Goal: Task Accomplishment & Management: Complete application form

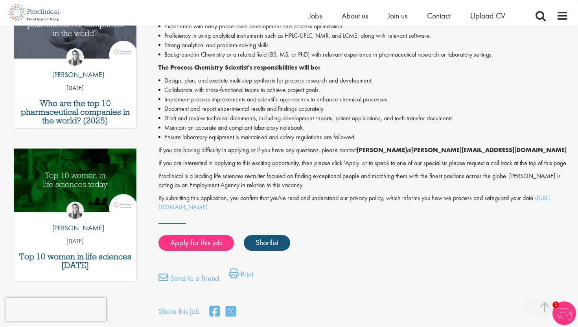
scroll to position [294, 0]
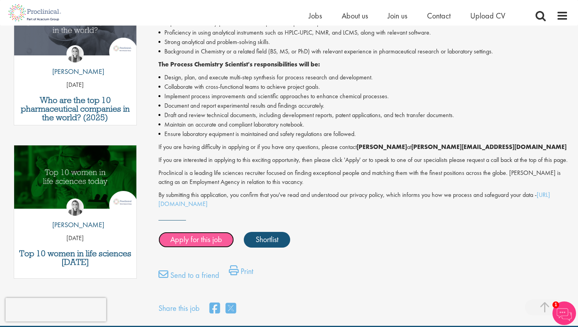
click at [196, 248] on link "Apply for this job" at bounding box center [197, 240] width 76 height 16
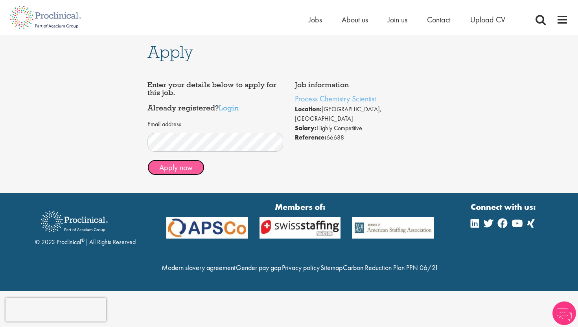
click at [192, 168] on button "Apply now" at bounding box center [176, 168] width 57 height 16
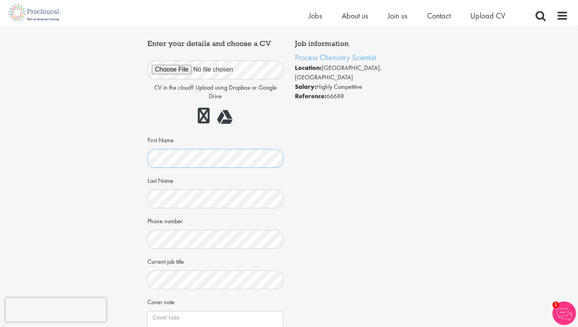
scroll to position [30, 0]
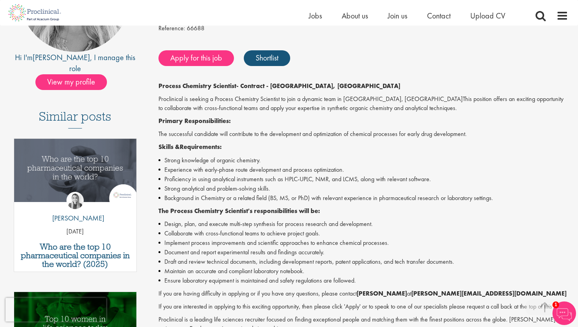
scroll to position [151, 0]
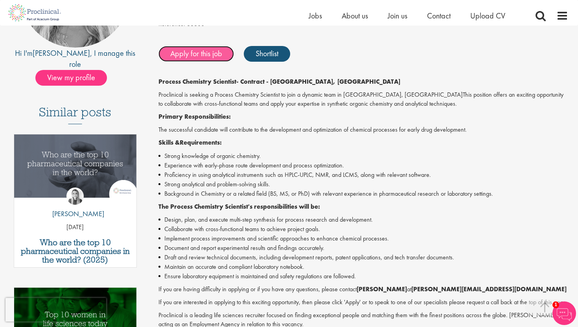
click at [218, 59] on link "Apply for this job" at bounding box center [197, 54] width 76 height 16
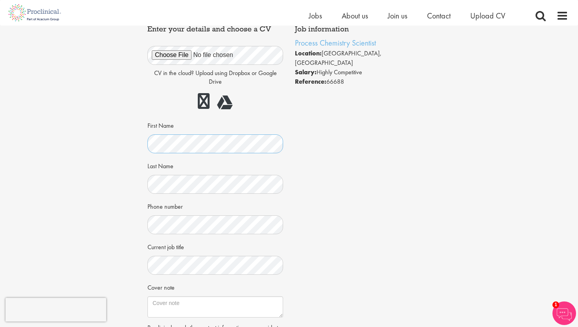
scroll to position [90, 0]
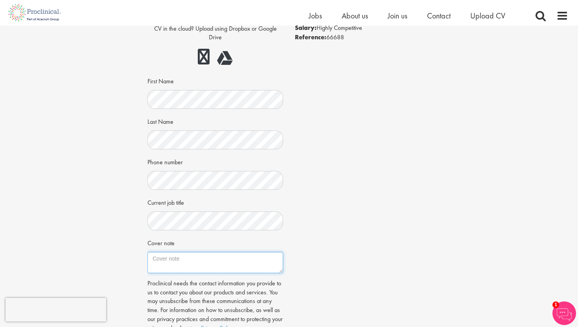
click at [186, 260] on textarea "Cover note" at bounding box center [216, 262] width 136 height 21
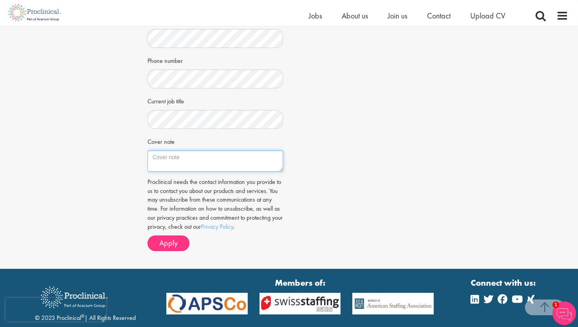
scroll to position [193, 0]
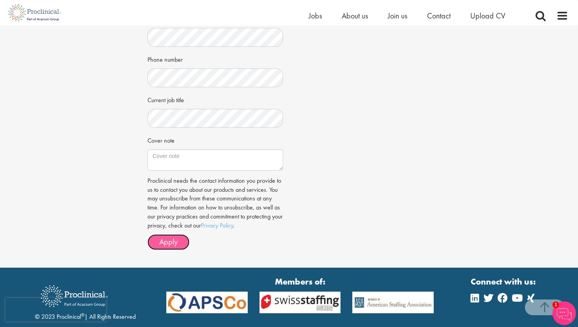
click at [168, 237] on span "Apply" at bounding box center [168, 242] width 18 height 10
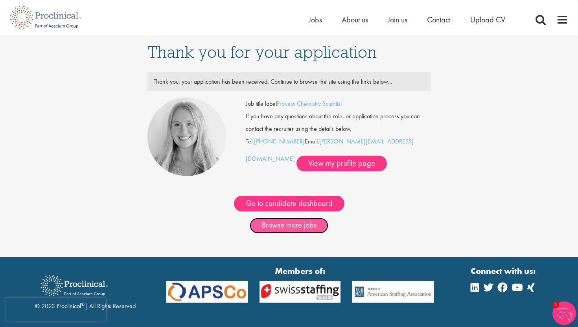
click at [298, 227] on link "Browse more jobs" at bounding box center [289, 226] width 79 height 16
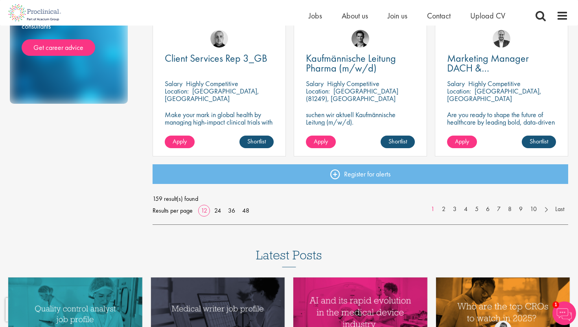
scroll to position [593, 0]
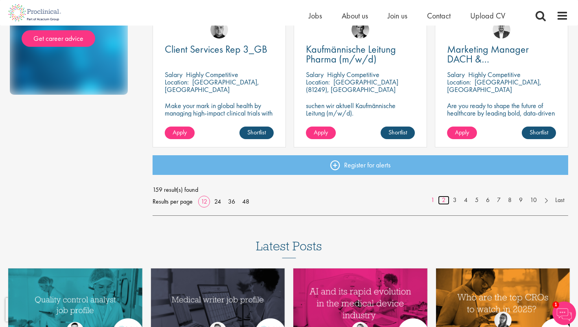
click at [440, 200] on link "2" at bounding box center [443, 200] width 11 height 9
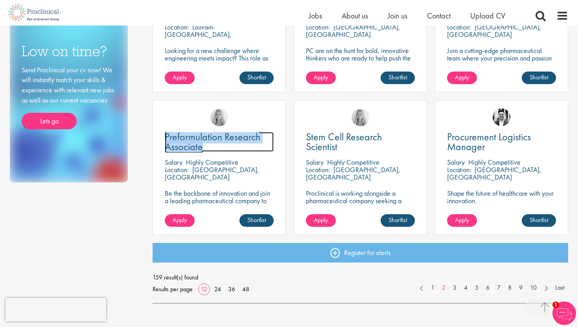
scroll to position [529, 0]
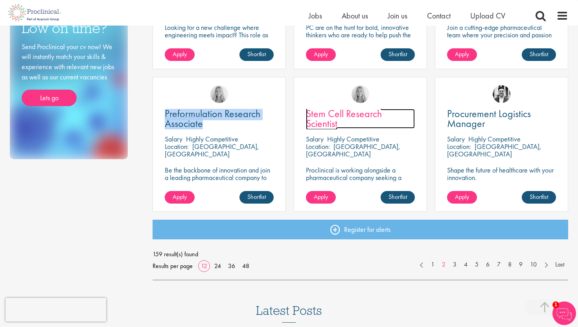
click at [332, 116] on span "Stem Cell Research Scientist" at bounding box center [344, 118] width 76 height 23
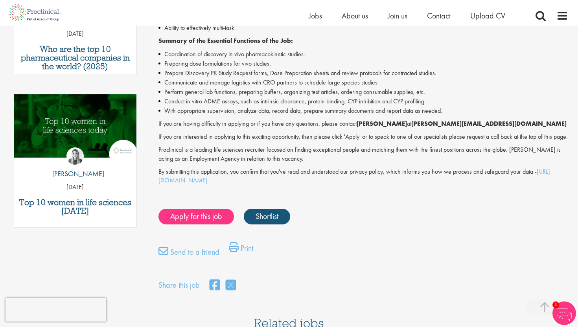
scroll to position [363, 0]
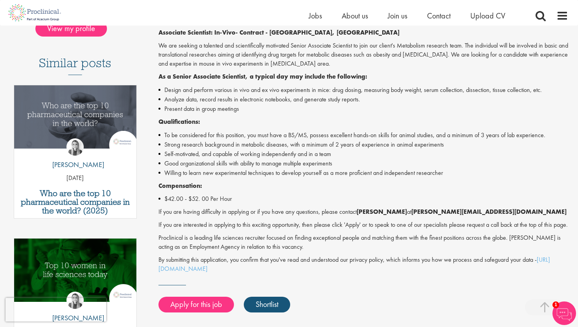
scroll to position [199, 0]
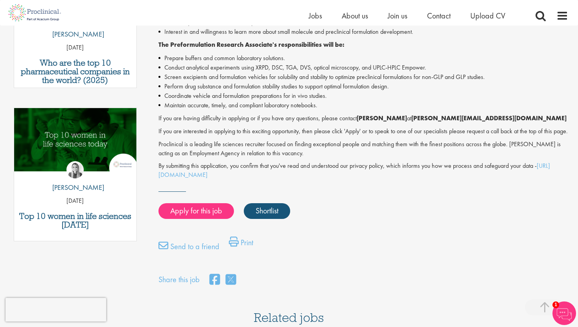
scroll to position [333, 0]
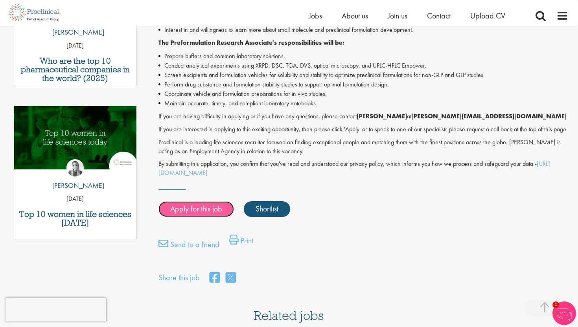
click at [198, 217] on link "Apply for this job" at bounding box center [197, 209] width 76 height 16
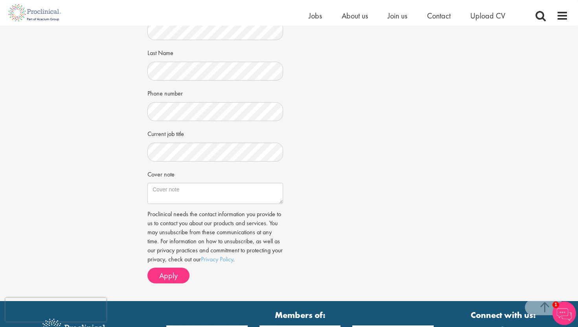
scroll to position [220, 0]
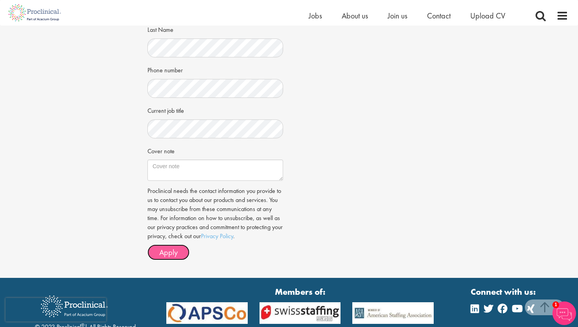
click at [170, 252] on span "Apply" at bounding box center [168, 252] width 18 height 10
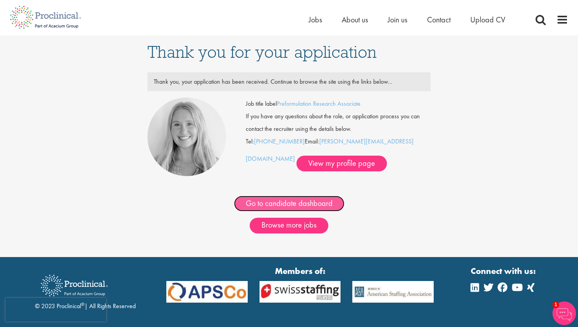
click at [323, 205] on link "Go to candidate dashboard" at bounding box center [289, 204] width 111 height 16
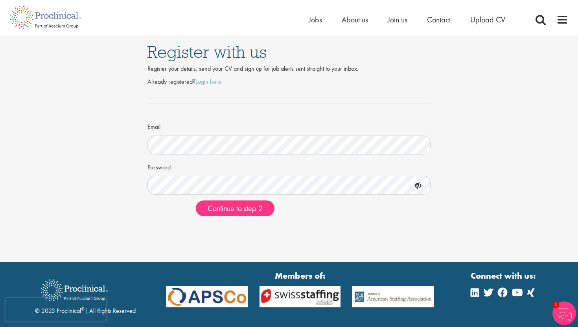
click at [419, 189] on icon at bounding box center [418, 185] width 13 height 13
click at [417, 185] on icon at bounding box center [418, 185] width 13 height 13
click at [241, 210] on span "Continue to step 2" at bounding box center [235, 208] width 55 height 10
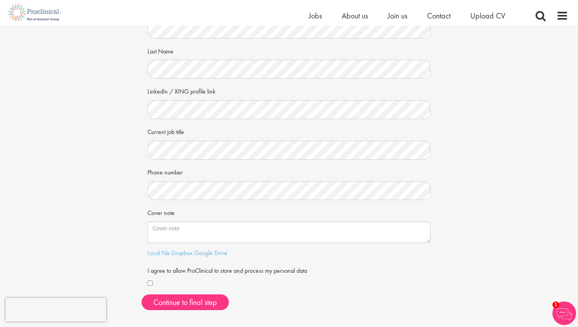
scroll to position [69, 0]
click at [192, 305] on button "Continue to final step" at bounding box center [185, 302] width 87 height 16
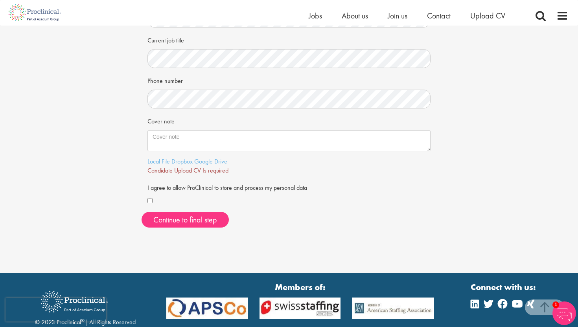
scroll to position [166, 0]
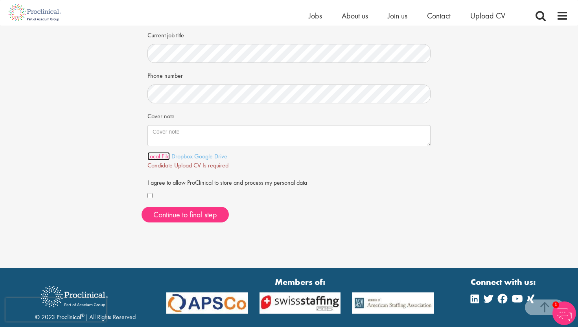
click at [156, 156] on link "Local File" at bounding box center [159, 156] width 22 height 8
click at [207, 214] on span "Continue to final step" at bounding box center [185, 215] width 64 height 10
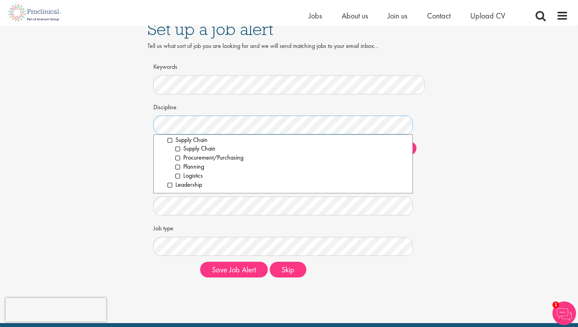
scroll to position [13, 0]
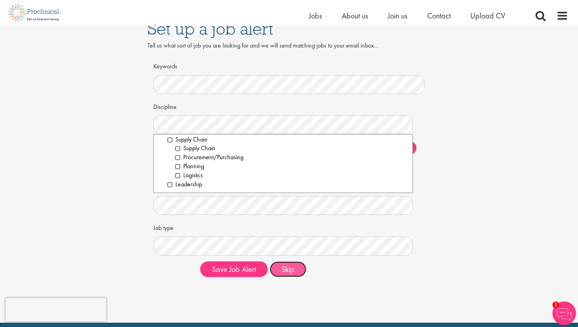
click at [288, 268] on button "Skip" at bounding box center [288, 270] width 37 height 16
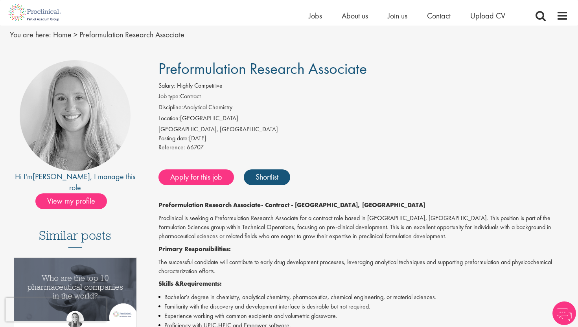
scroll to position [25, 0]
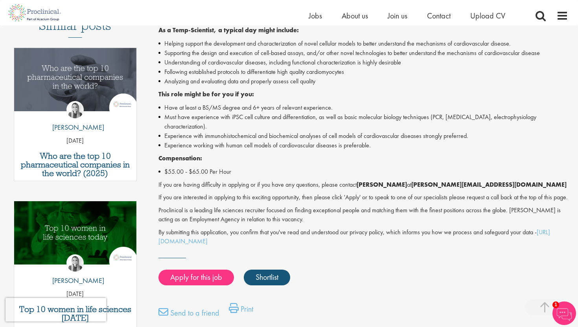
scroll to position [228, 0]
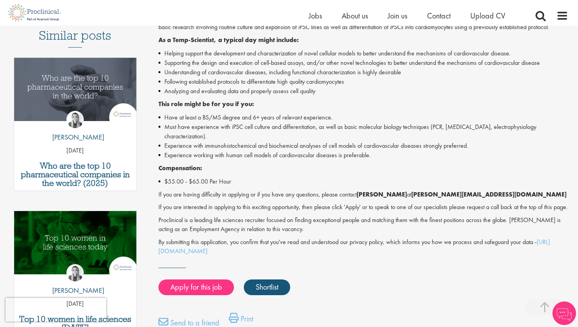
scroll to position [177, 0]
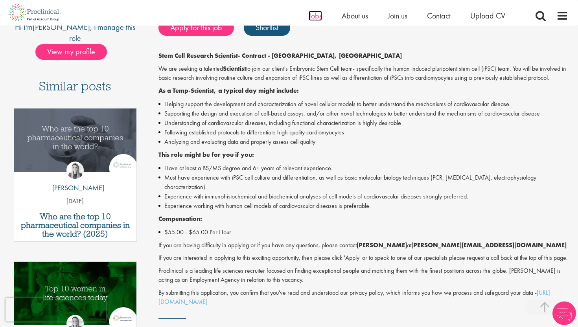
click at [312, 13] on span "Jobs" at bounding box center [315, 16] width 13 height 10
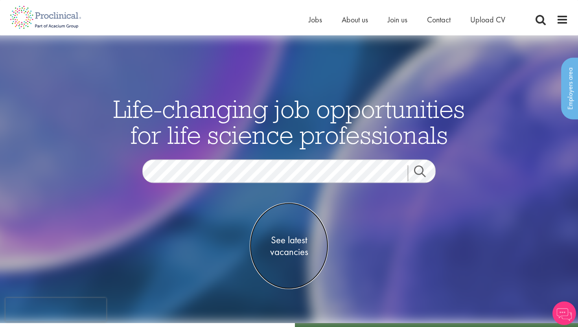
click at [293, 246] on span "See latest vacancies" at bounding box center [289, 246] width 79 height 24
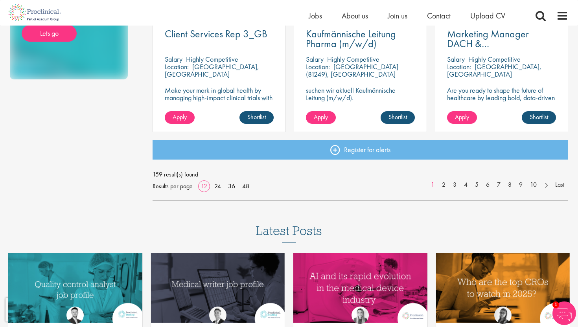
scroll to position [578, 0]
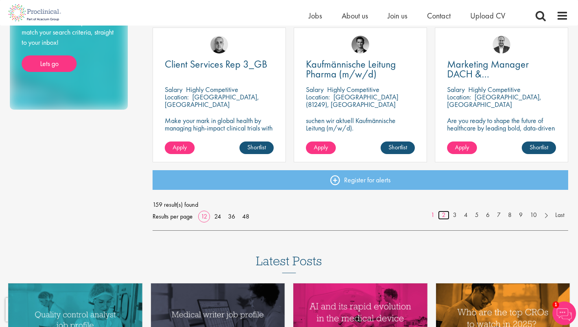
click at [445, 216] on link "2" at bounding box center [443, 215] width 11 height 9
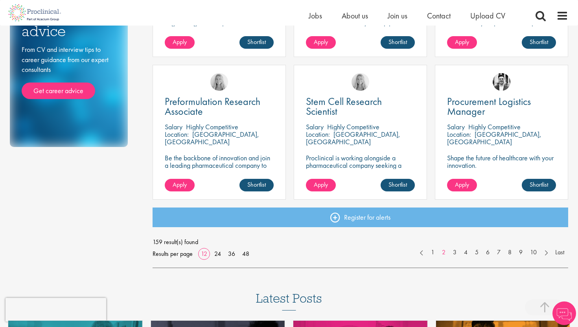
scroll to position [543, 0]
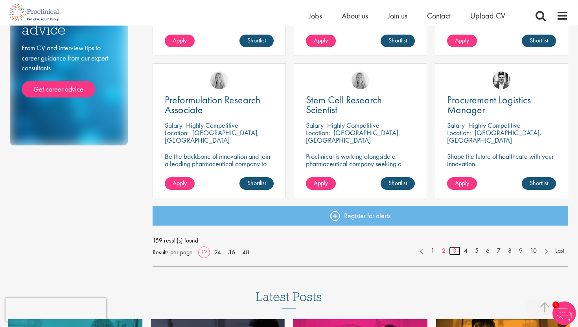
click at [453, 250] on link "3" at bounding box center [454, 251] width 11 height 9
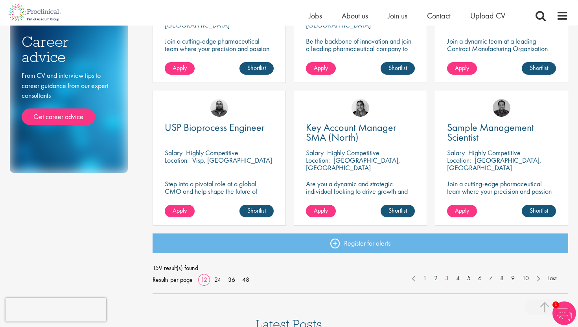
scroll to position [521, 0]
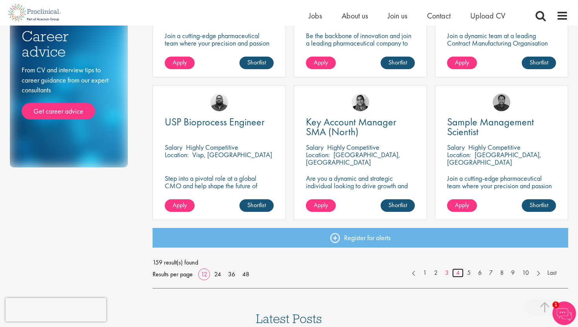
click at [459, 273] on link "4" at bounding box center [457, 273] width 11 height 9
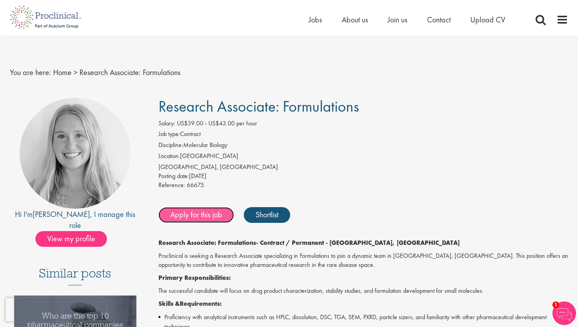
click at [212, 218] on link "Apply for this job" at bounding box center [197, 215] width 76 height 16
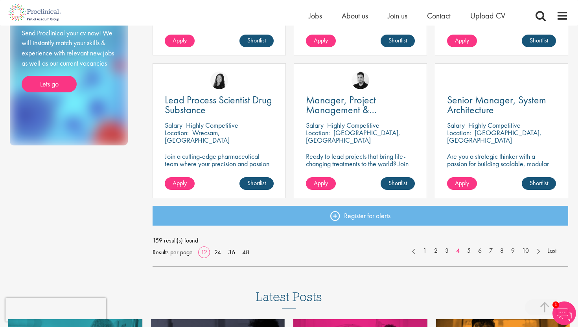
scroll to position [547, 0]
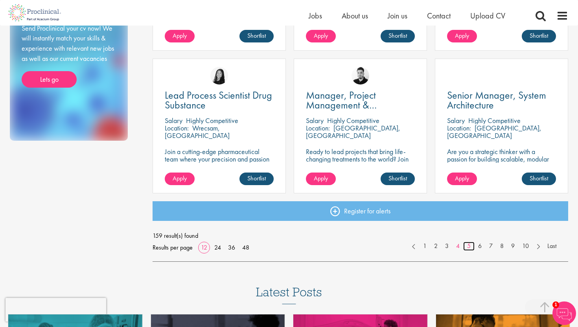
click at [469, 244] on link "5" at bounding box center [468, 246] width 11 height 9
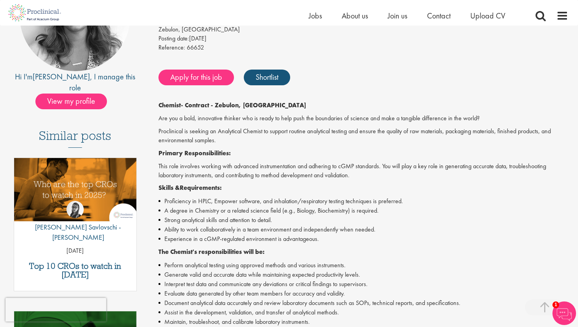
scroll to position [130, 0]
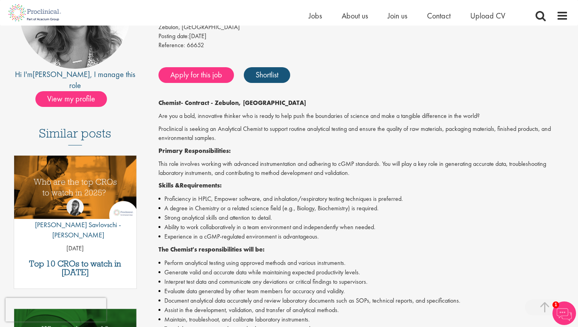
click at [445, 189] on p "Skills & Requirements:" at bounding box center [364, 185] width 410 height 9
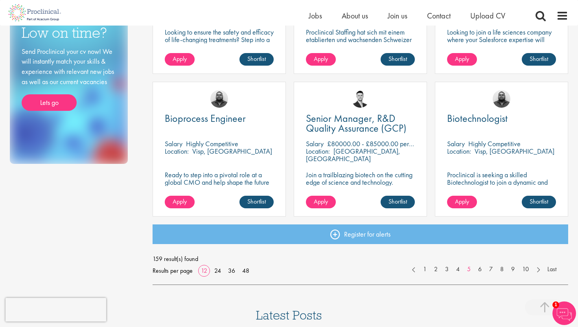
scroll to position [524, 0]
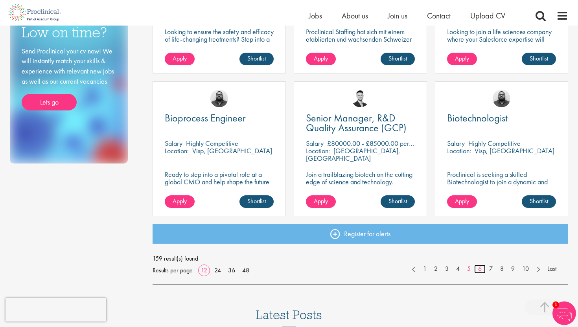
click at [482, 271] on link "6" at bounding box center [479, 269] width 11 height 9
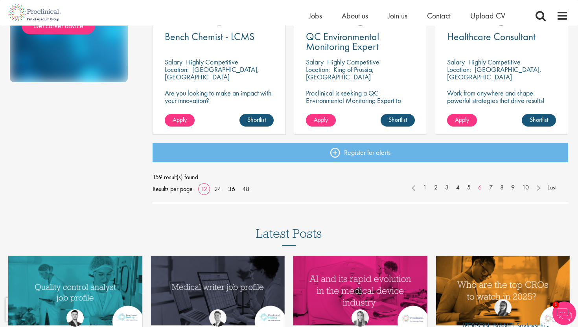
scroll to position [606, 0]
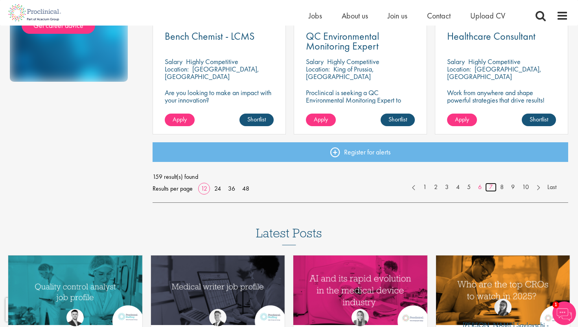
click at [491, 187] on link "7" at bounding box center [490, 187] width 11 height 9
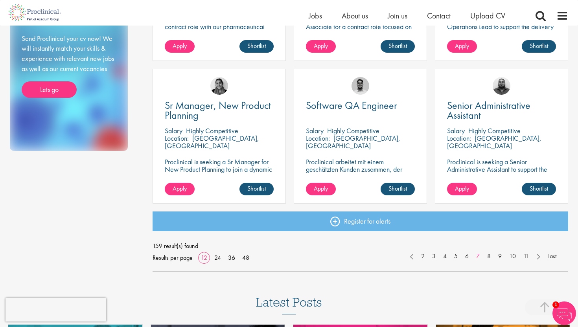
scroll to position [539, 0]
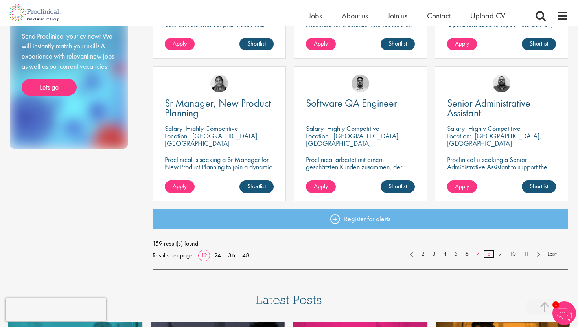
click at [488, 255] on link "8" at bounding box center [489, 254] width 11 height 9
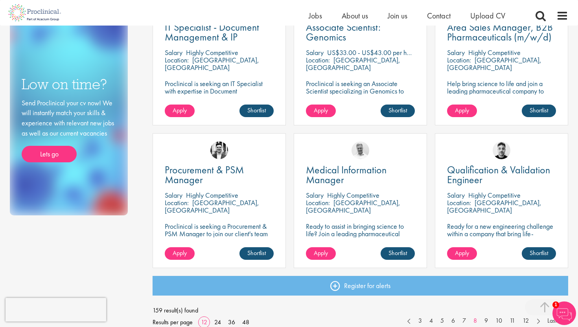
scroll to position [497, 0]
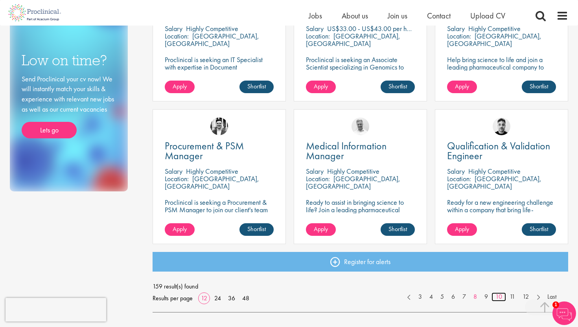
click at [498, 300] on link "10" at bounding box center [499, 297] width 15 height 9
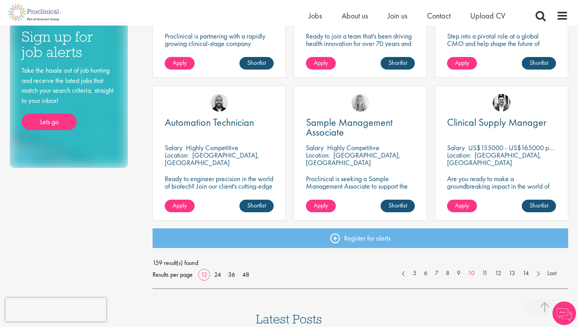
scroll to position [521, 0]
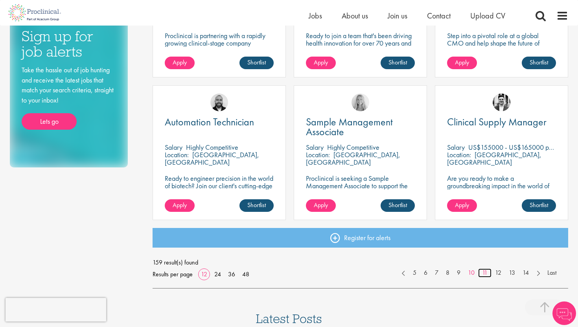
click at [489, 276] on link "11" at bounding box center [484, 273] width 13 height 9
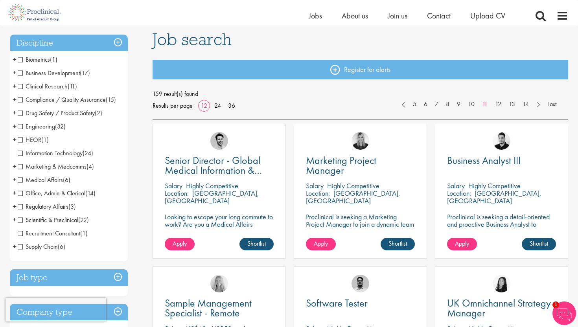
scroll to position [55, 0]
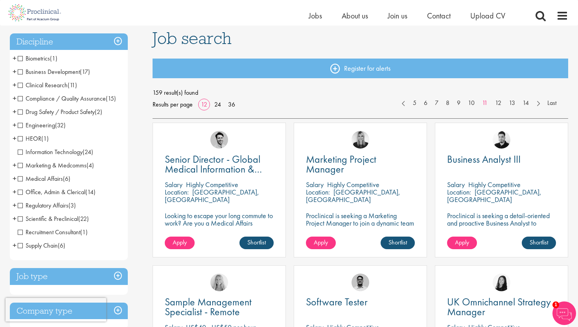
click at [18, 216] on span "Scientific & Preclinical" at bounding box center [48, 219] width 61 height 8
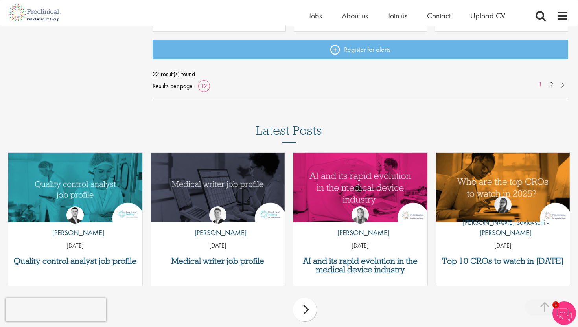
scroll to position [724, 0]
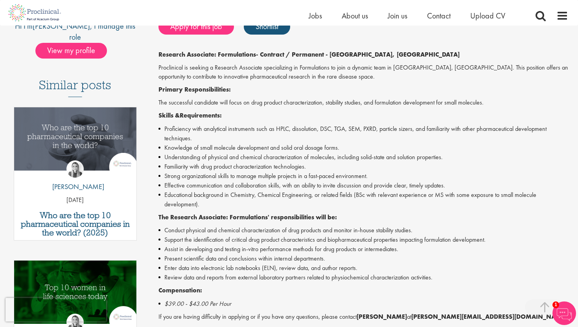
scroll to position [179, 0]
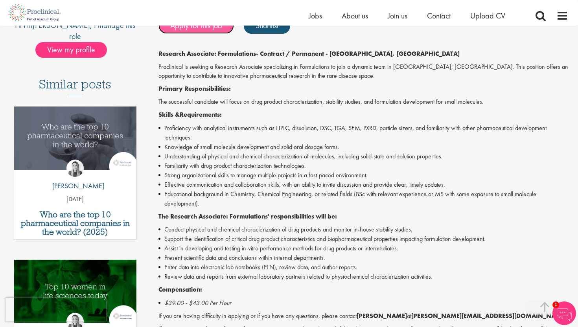
click at [218, 31] on link "Apply for this job" at bounding box center [197, 26] width 76 height 16
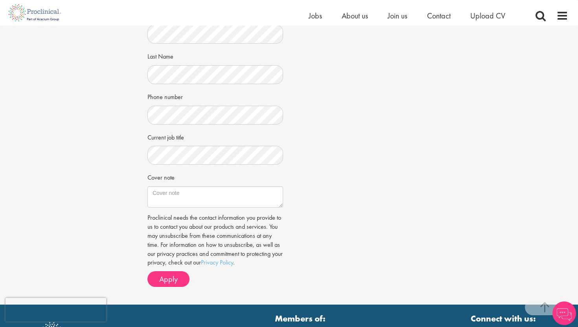
scroll to position [203, 0]
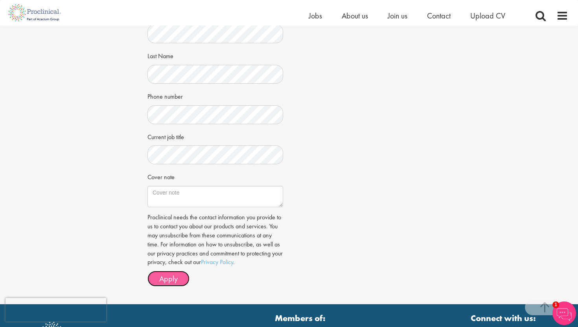
click at [174, 283] on span "Apply" at bounding box center [168, 279] width 18 height 10
